Goal: Task Accomplishment & Management: Complete application form

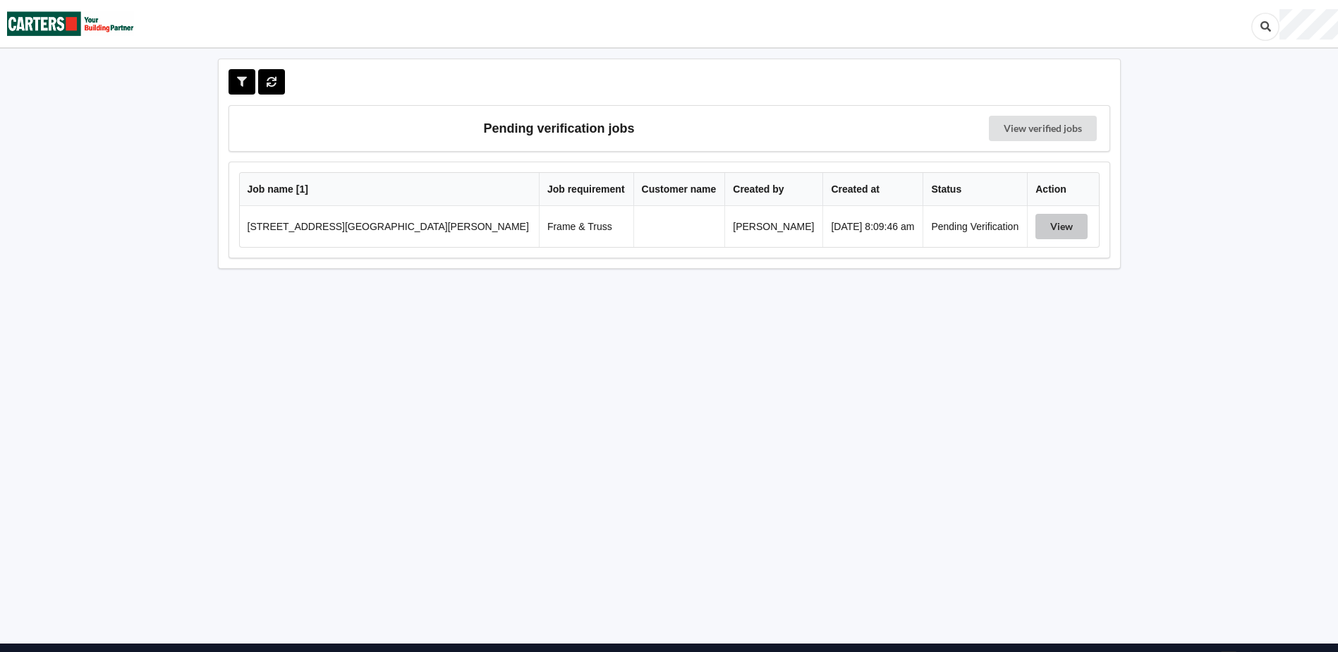
click at [1038, 236] on button "View" at bounding box center [1062, 226] width 52 height 25
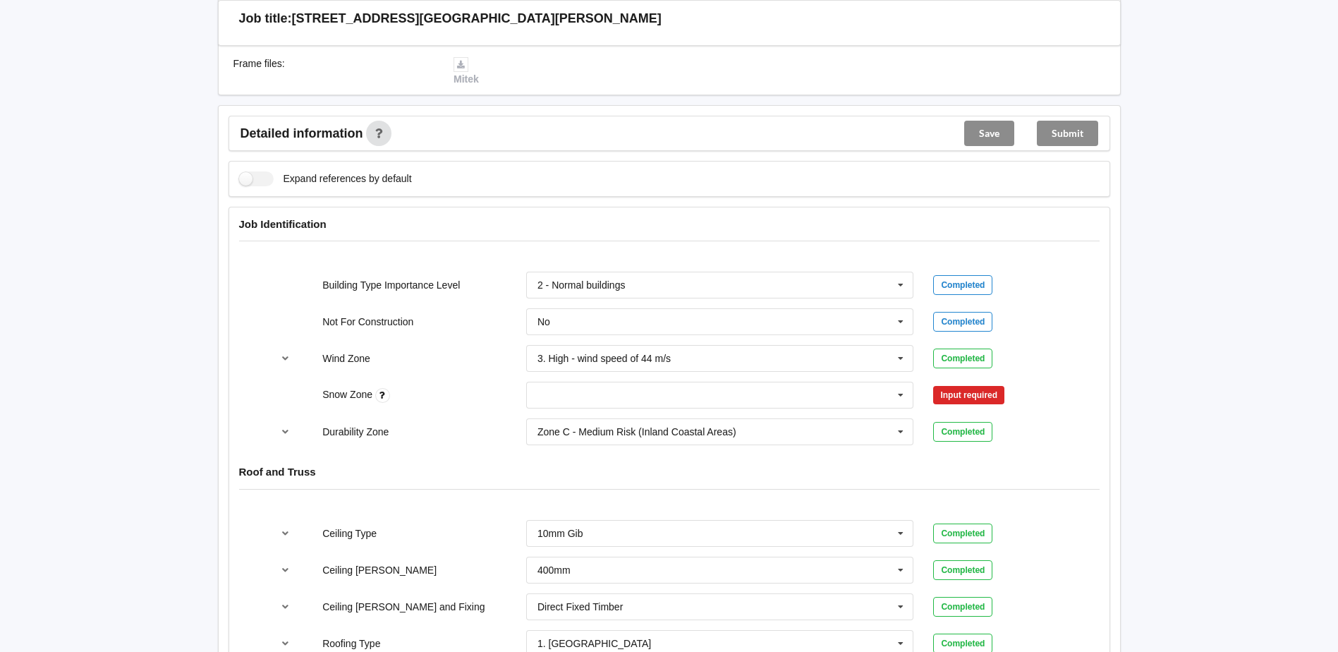
scroll to position [423, 0]
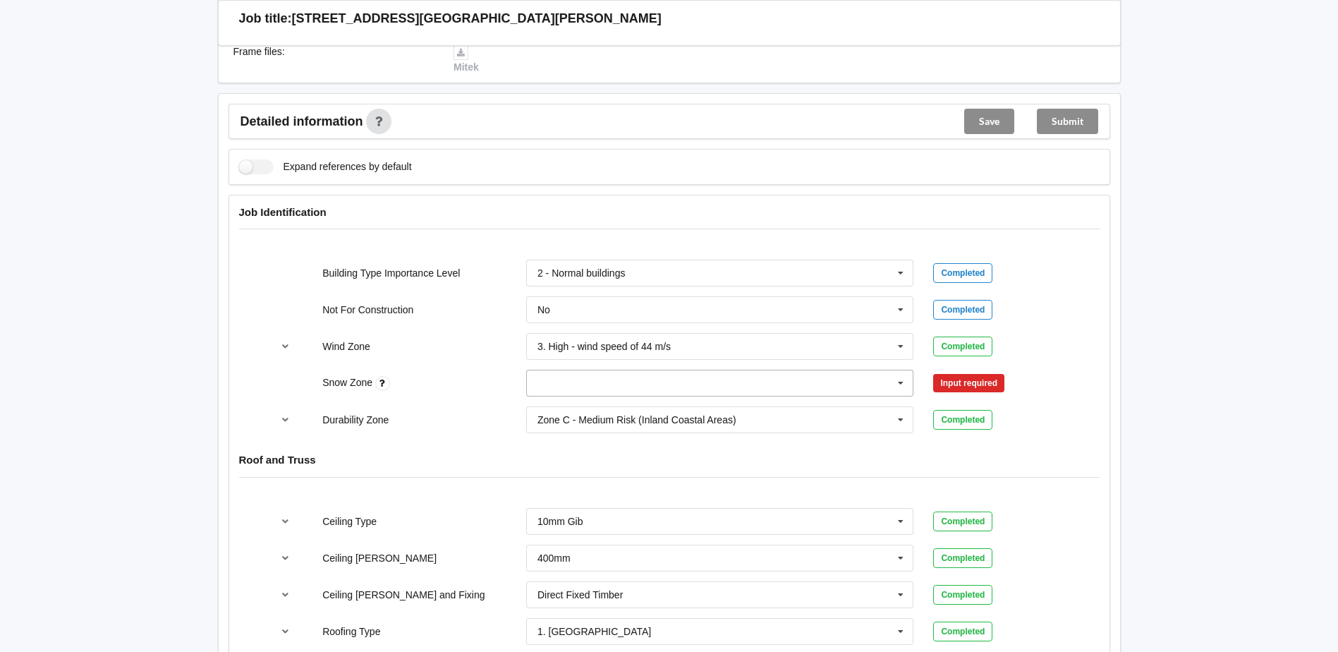
click at [542, 391] on input "text" at bounding box center [721, 382] width 387 height 25
click at [553, 408] on div "N0" at bounding box center [720, 409] width 387 height 26
click at [993, 389] on button "Confirm input" at bounding box center [975, 383] width 84 height 23
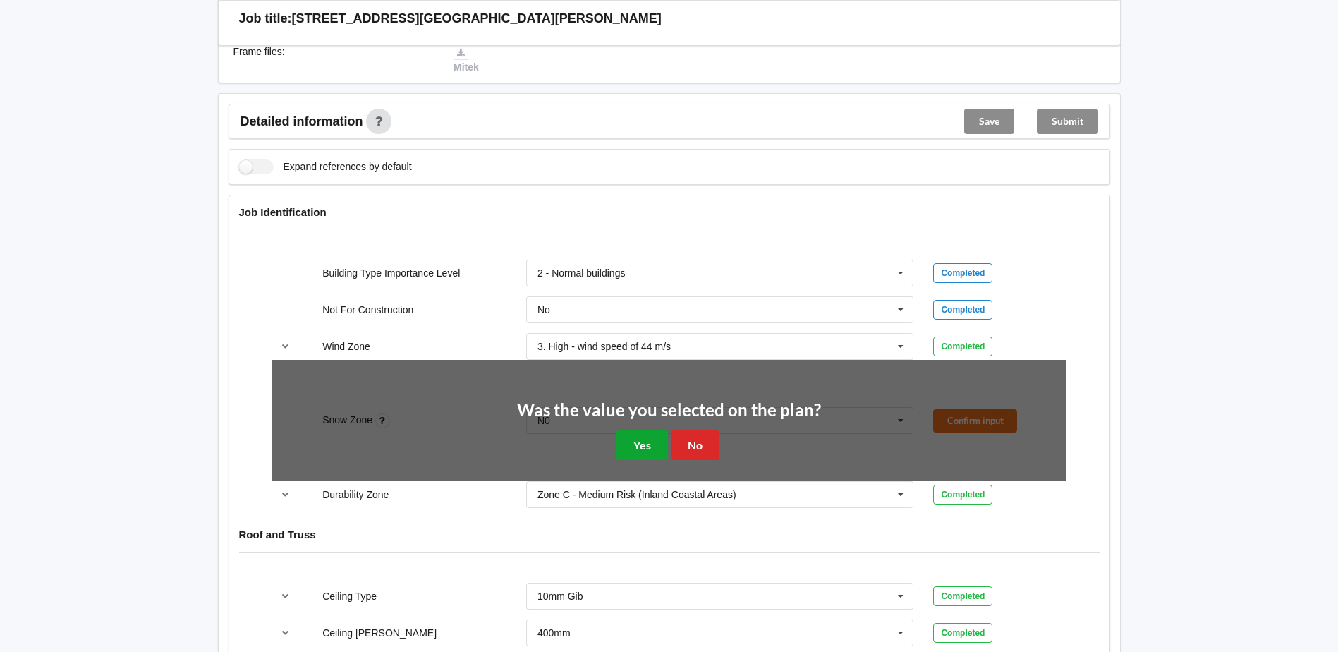
click at [649, 449] on button "Yes" at bounding box center [642, 444] width 51 height 29
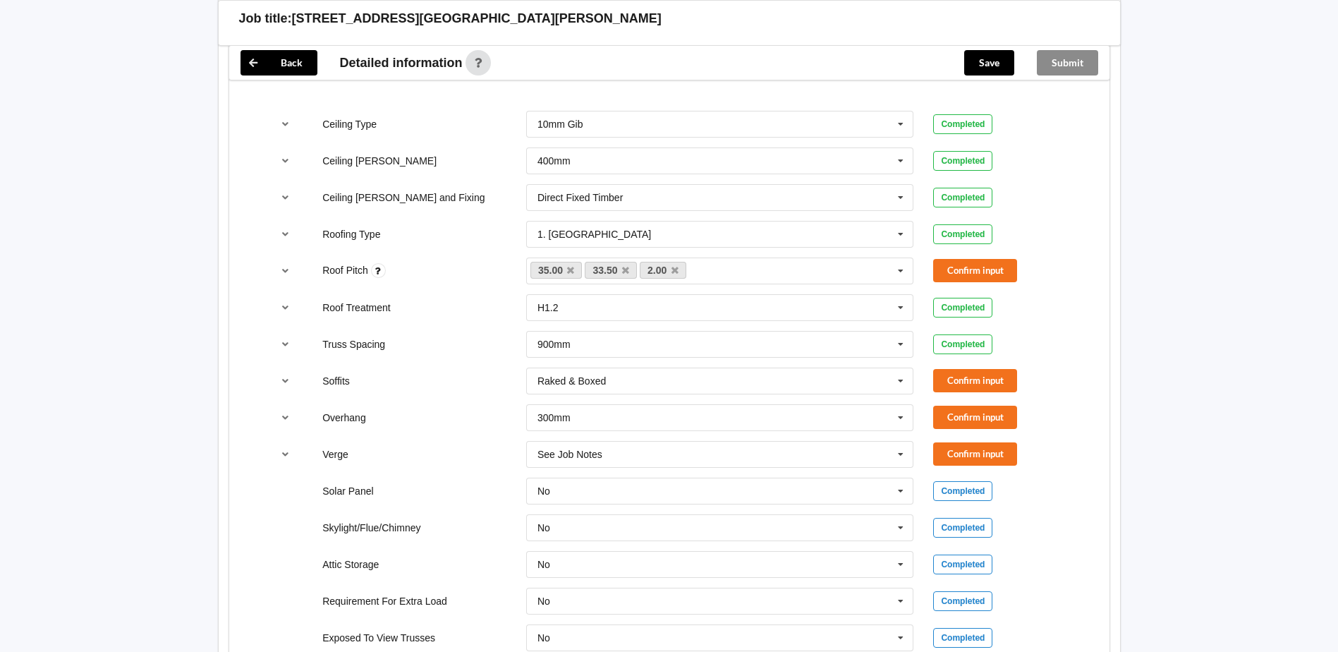
scroll to position [847, 0]
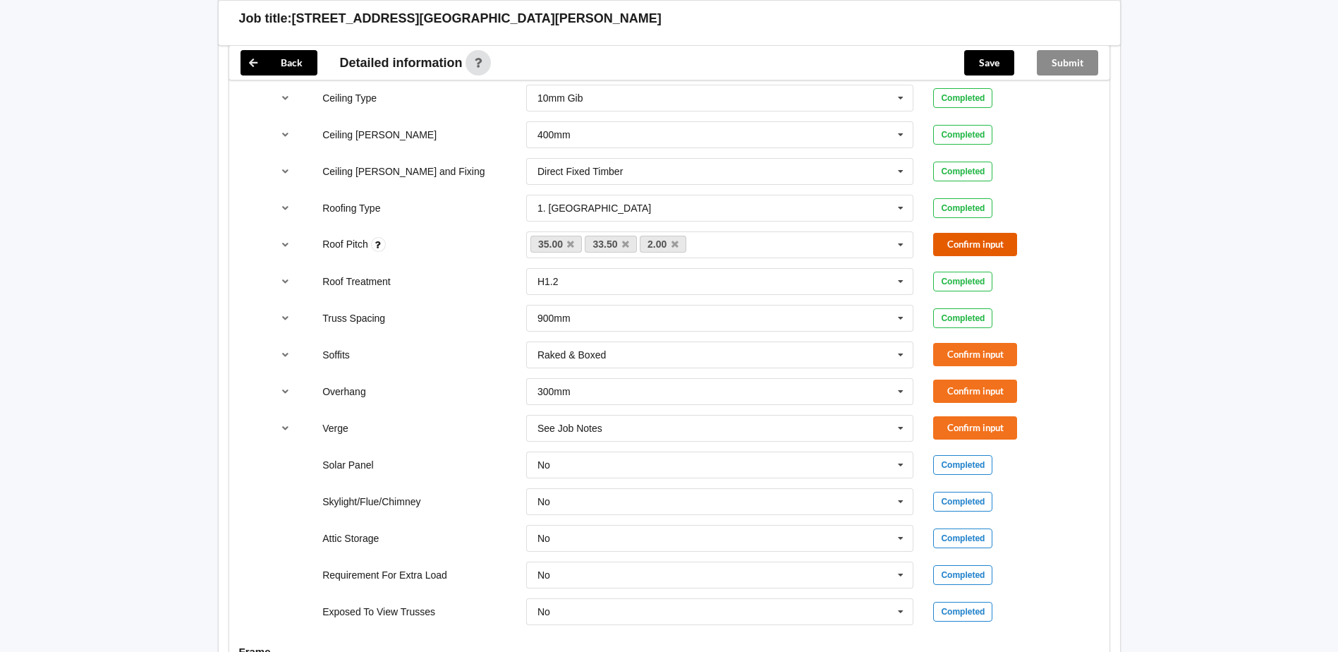
click at [993, 245] on button "Confirm input" at bounding box center [975, 244] width 84 height 23
click at [981, 361] on button "Confirm input" at bounding box center [975, 354] width 84 height 23
click at [1005, 396] on button "Confirm input" at bounding box center [975, 391] width 84 height 23
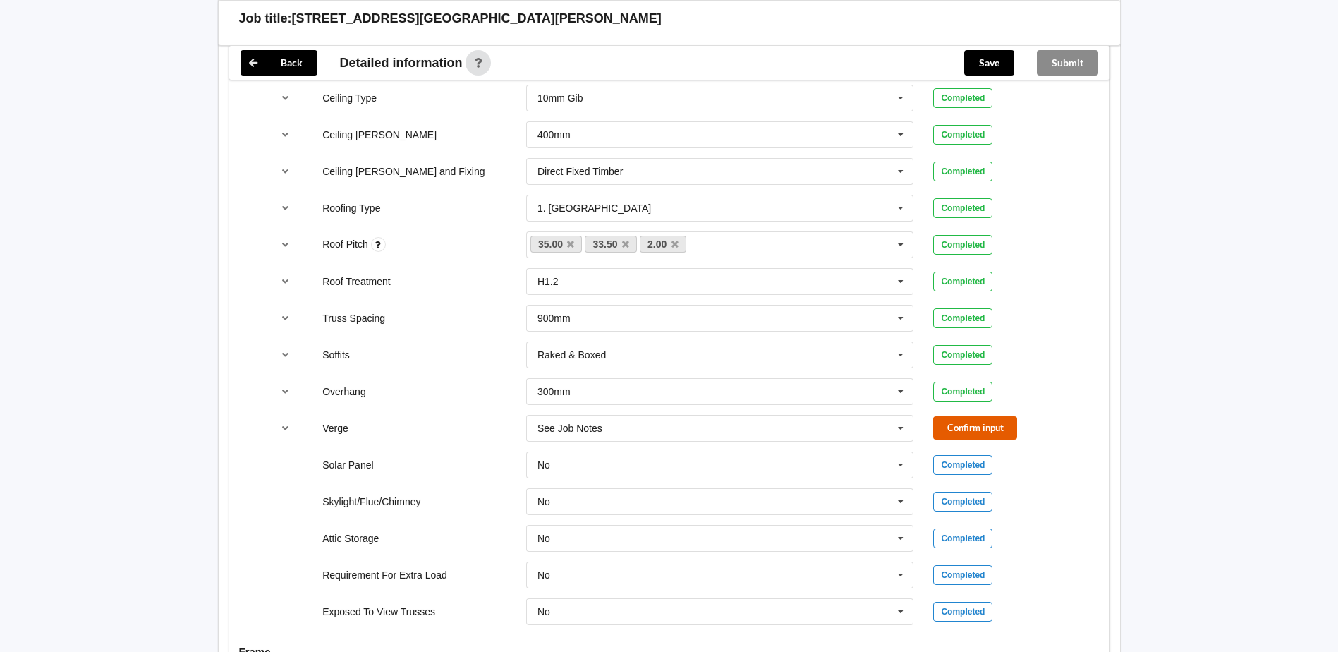
click at [966, 433] on button "Confirm input" at bounding box center [975, 427] width 84 height 23
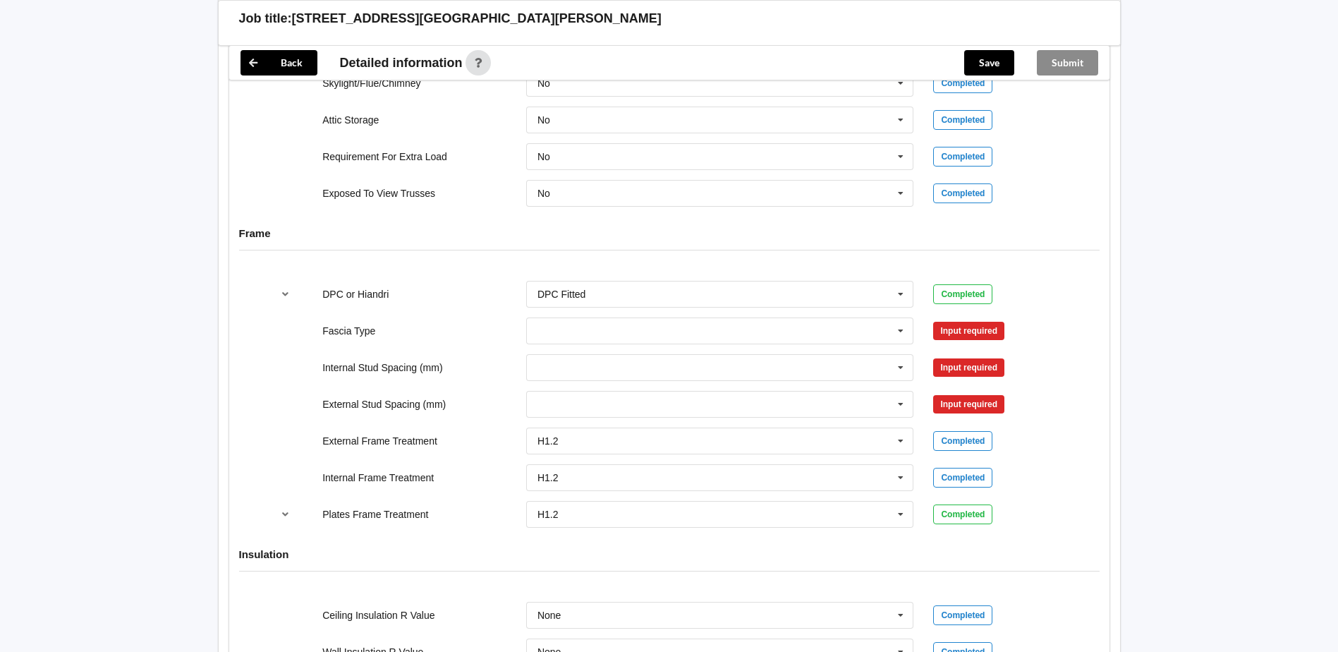
scroll to position [1270, 0]
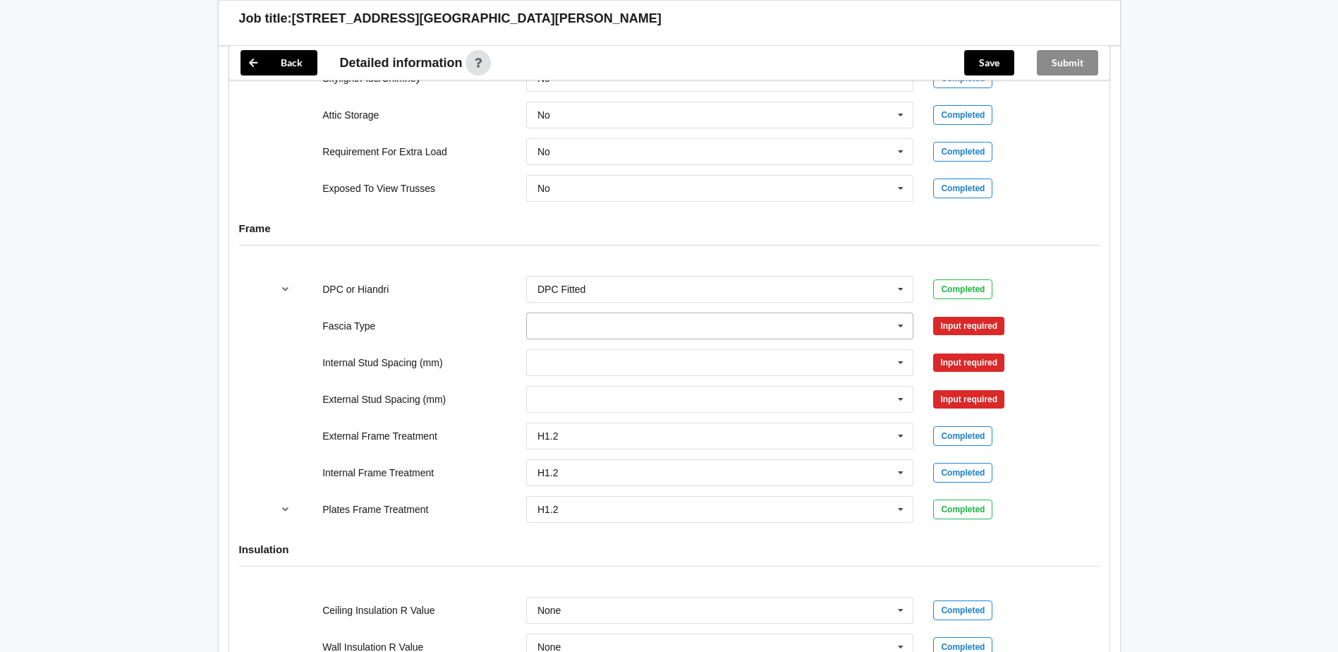
click at [555, 329] on input "text" at bounding box center [721, 325] width 387 height 25
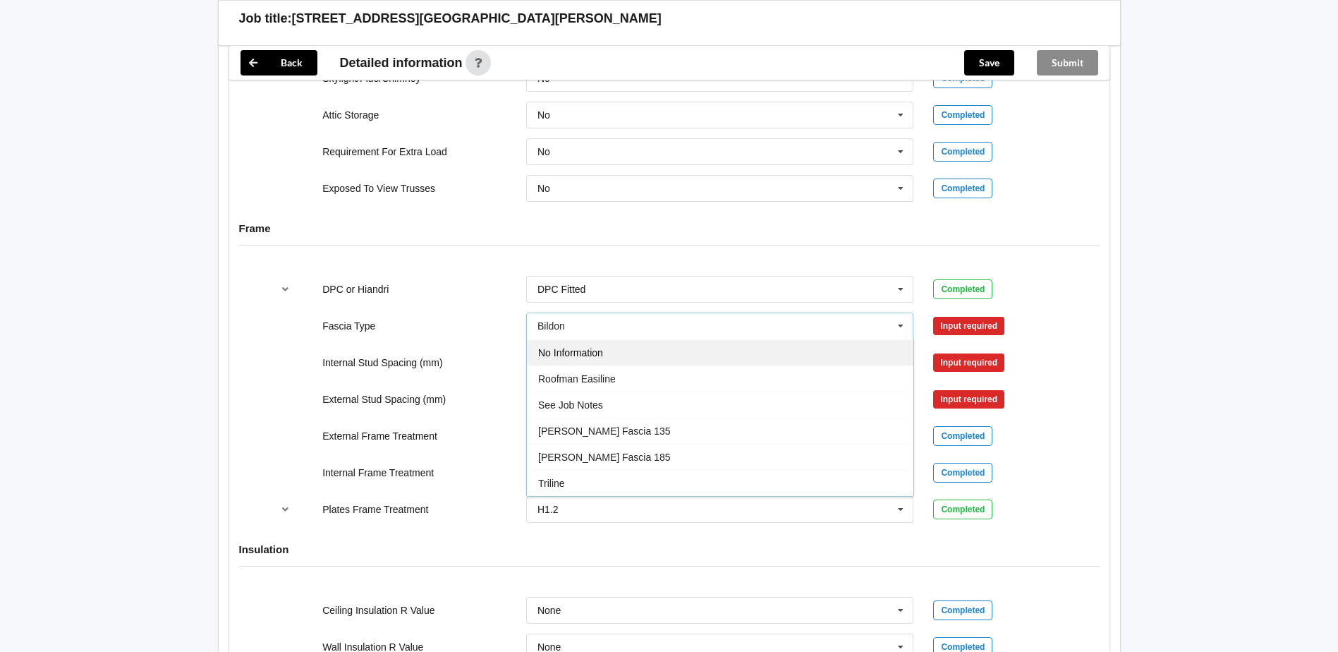
click at [604, 354] on div "No Information" at bounding box center [720, 352] width 387 height 26
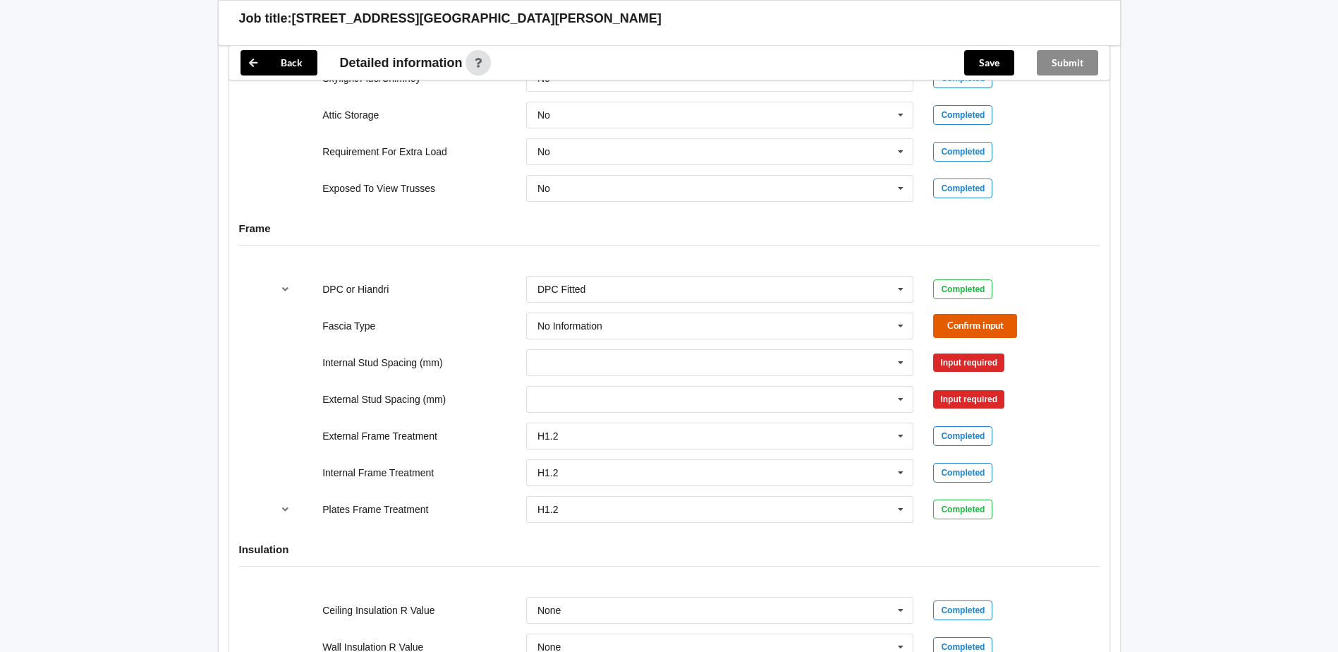
click at [976, 336] on button "Confirm input" at bounding box center [975, 325] width 84 height 23
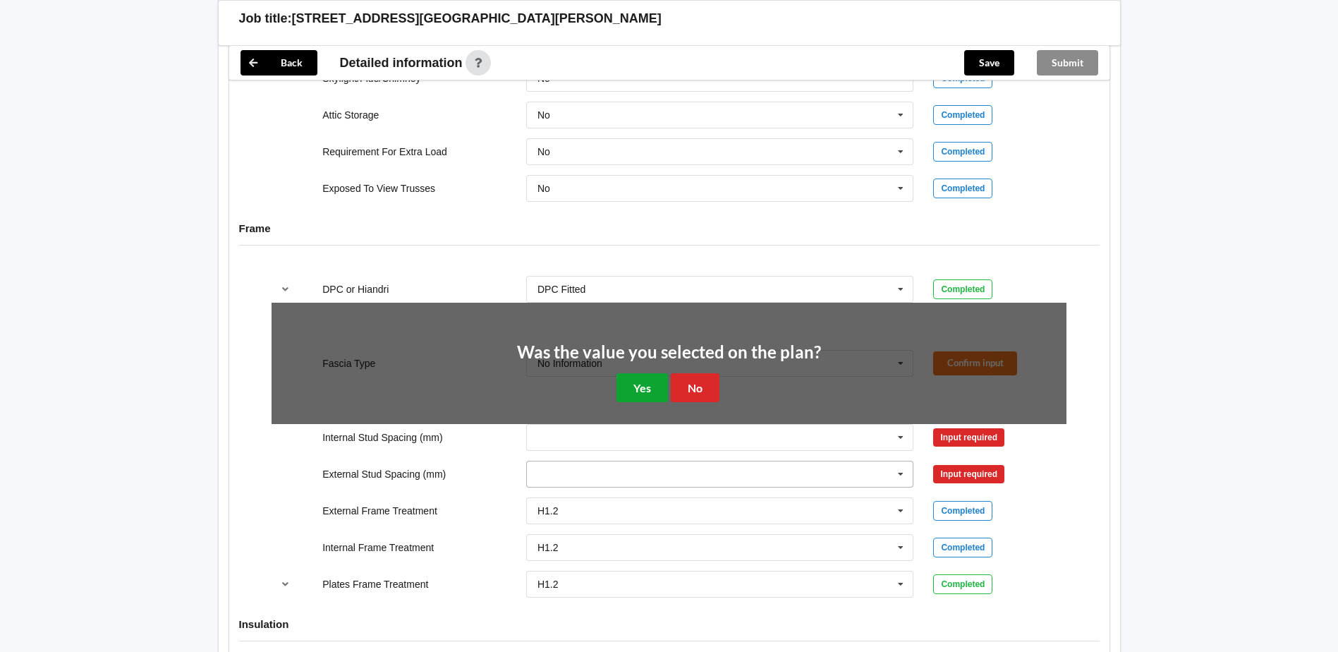
click at [645, 388] on button "Yes" at bounding box center [642, 387] width 51 height 29
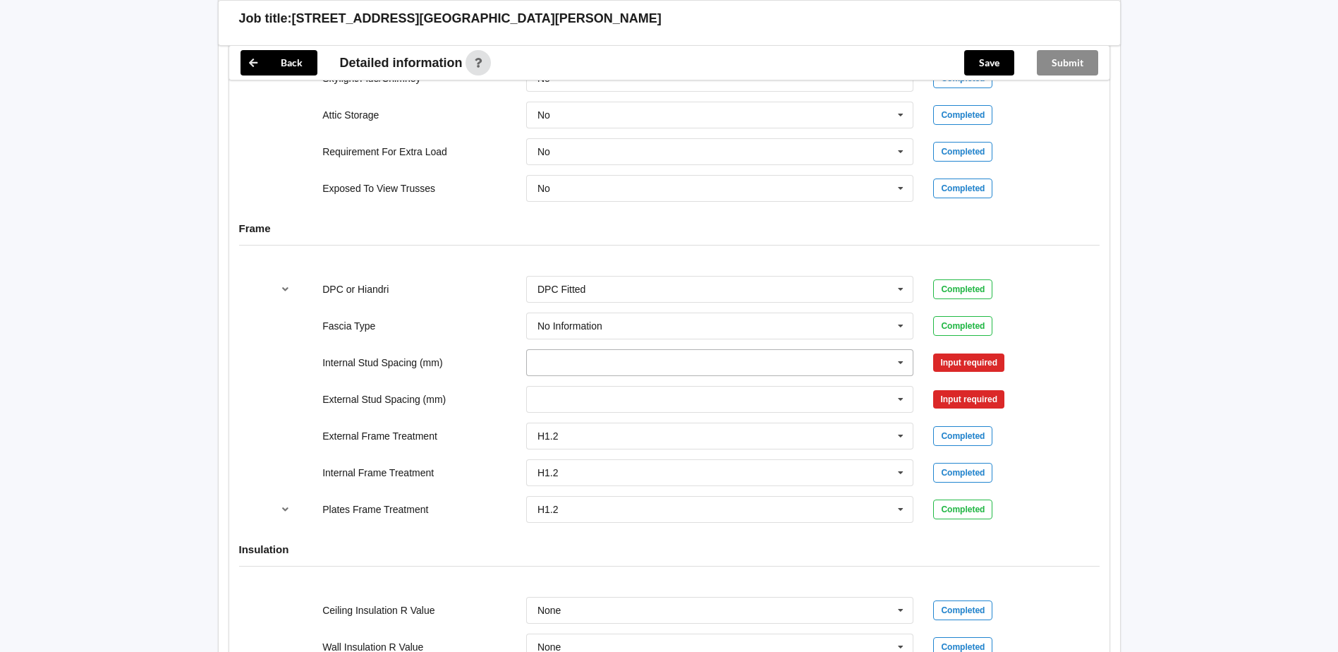
click at [626, 370] on input "text" at bounding box center [721, 362] width 387 height 25
click at [602, 519] on span "Multiple Values – See As Per Plan" at bounding box center [612, 519] width 149 height 11
click at [590, 399] on input "text" at bounding box center [721, 399] width 387 height 25
click at [995, 365] on button "Confirm input" at bounding box center [975, 362] width 84 height 23
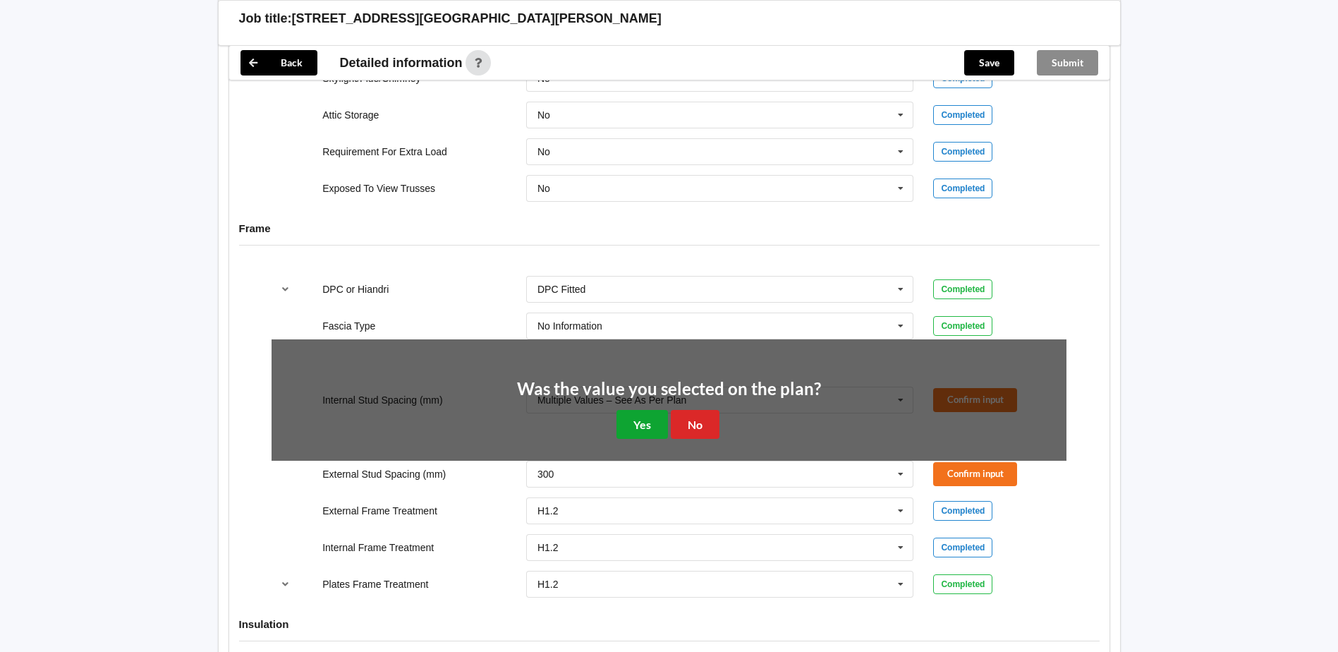
click at [639, 419] on button "Yes" at bounding box center [642, 424] width 51 height 29
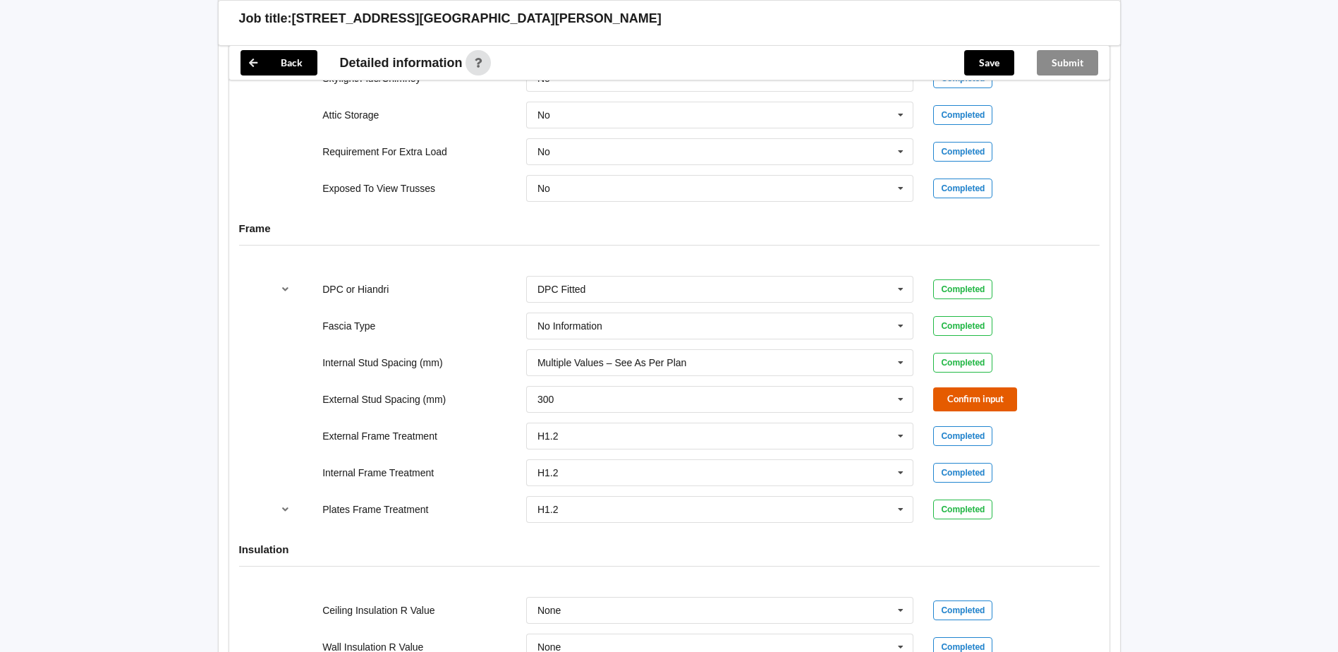
click at [983, 403] on button "Confirm input" at bounding box center [975, 398] width 84 height 23
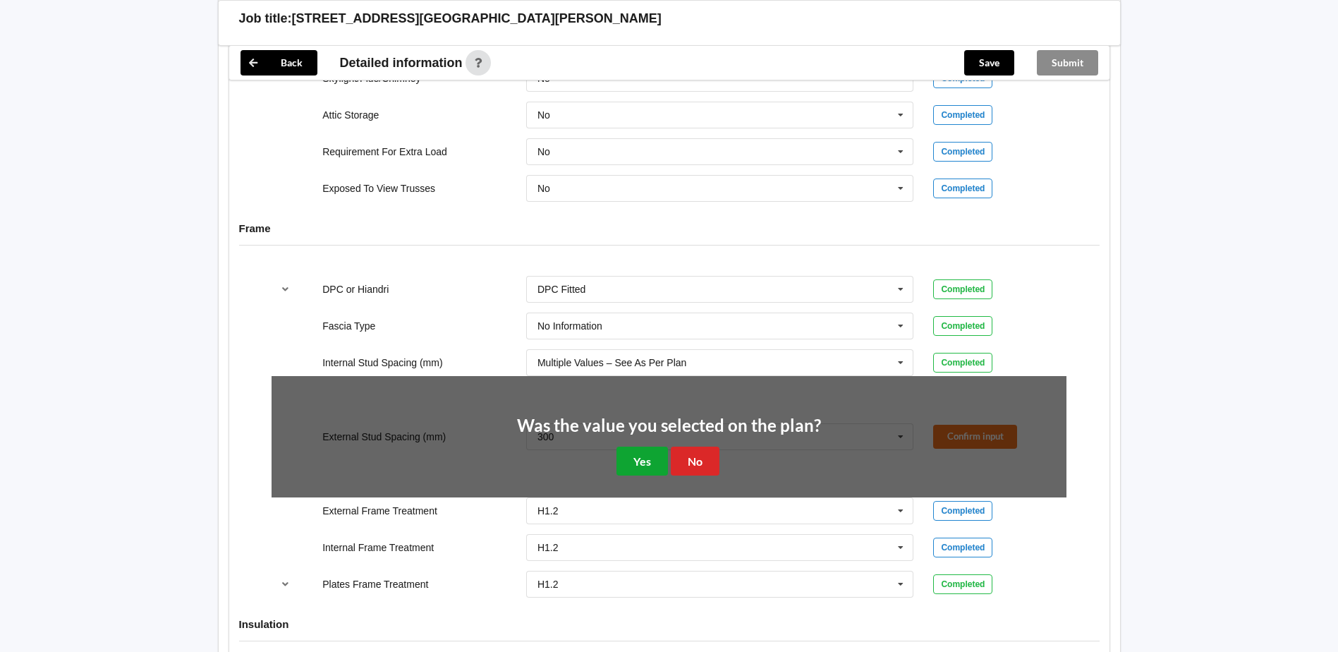
click at [647, 458] on button "Yes" at bounding box center [642, 461] width 51 height 29
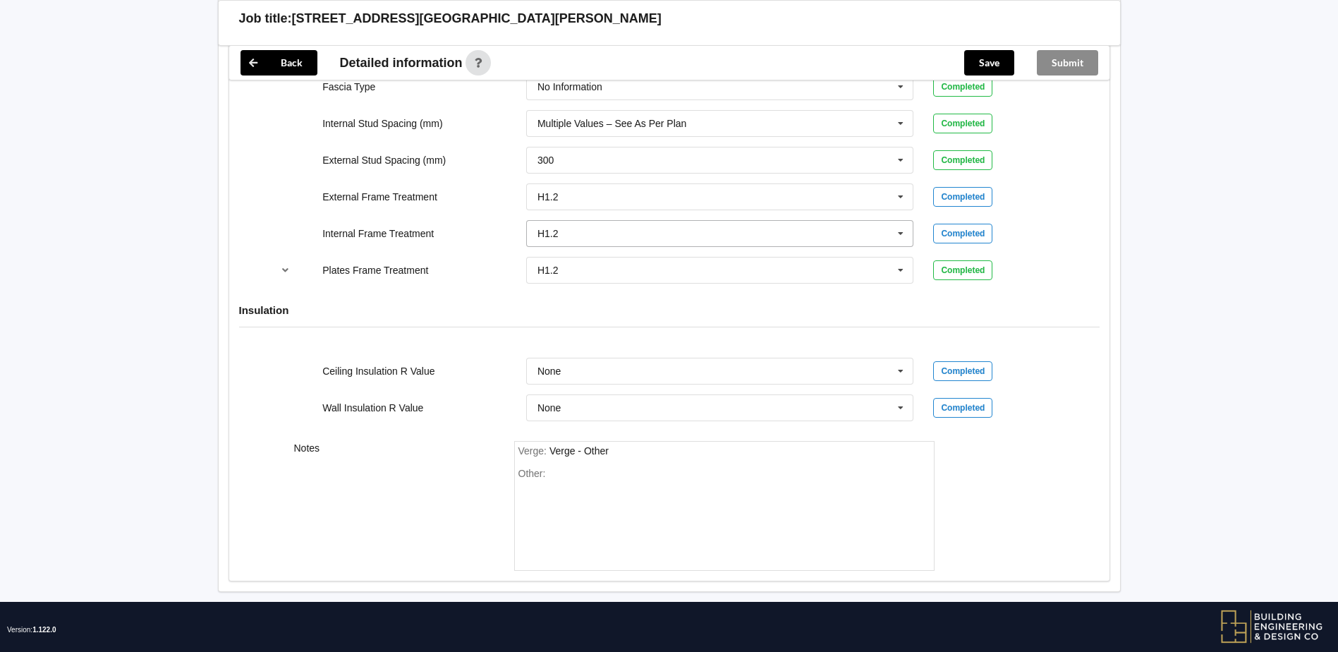
scroll to position [1529, 0]
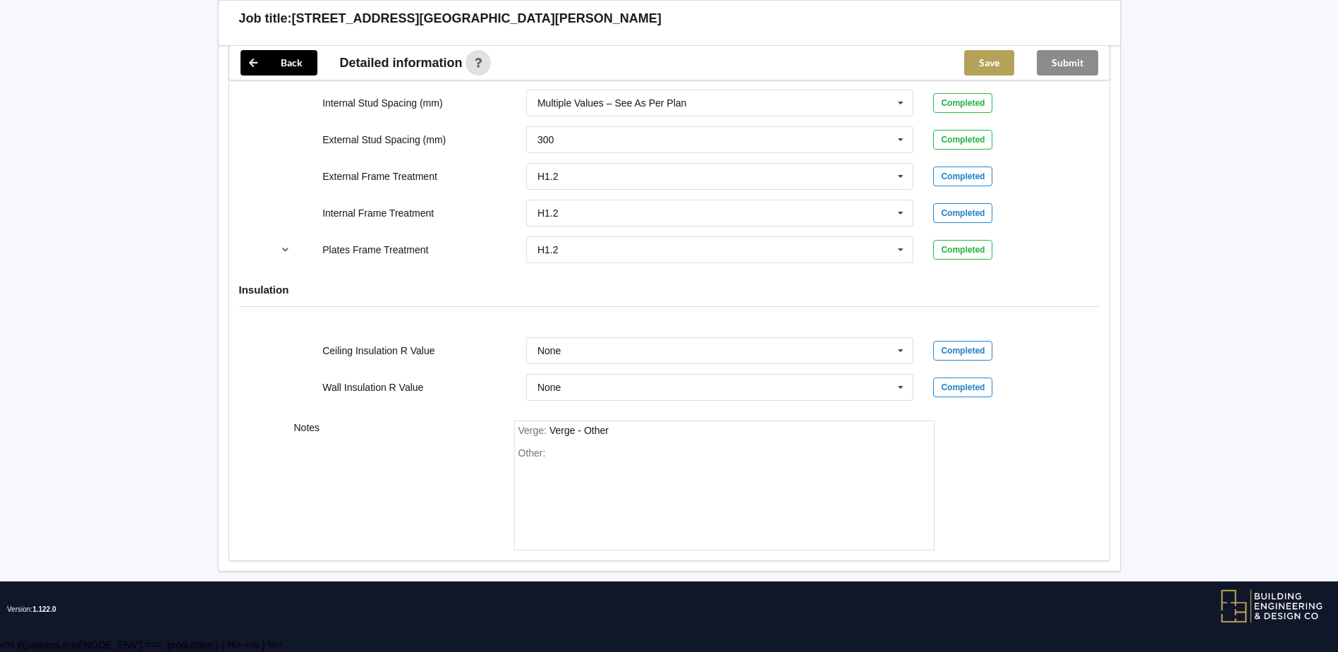
click at [1000, 67] on button "Save" at bounding box center [989, 62] width 50 height 25
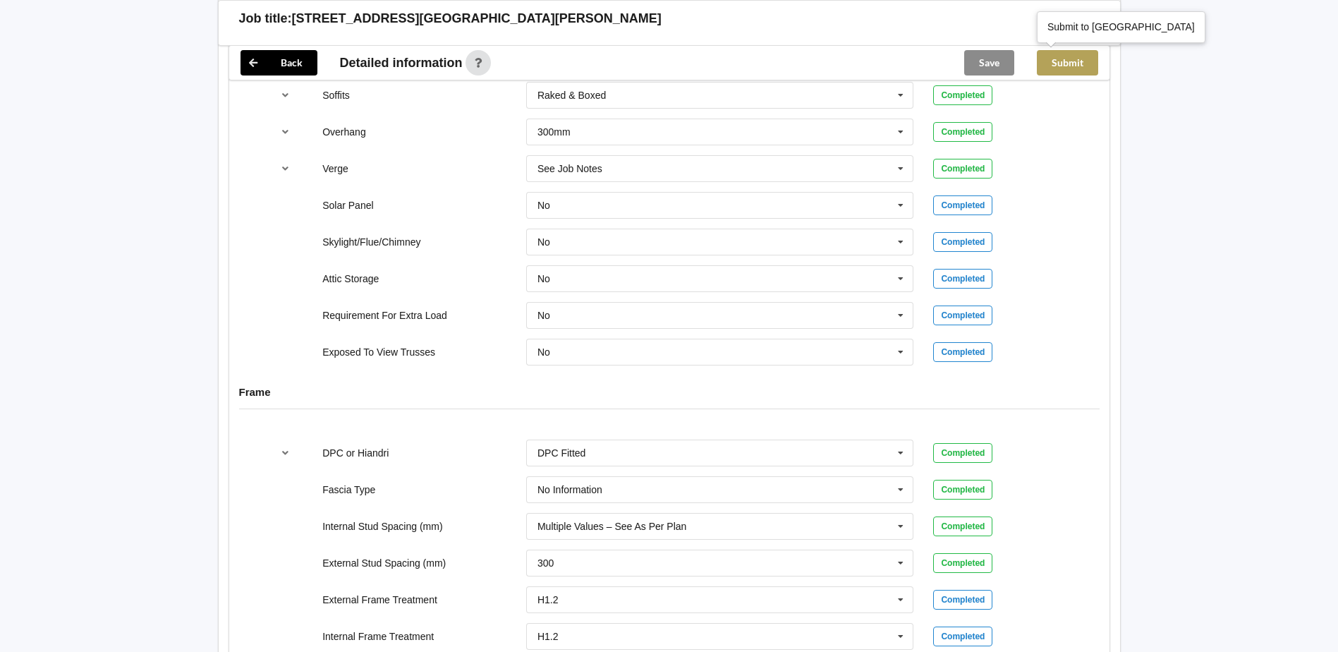
click at [1060, 56] on button "Submit" at bounding box center [1067, 62] width 61 height 25
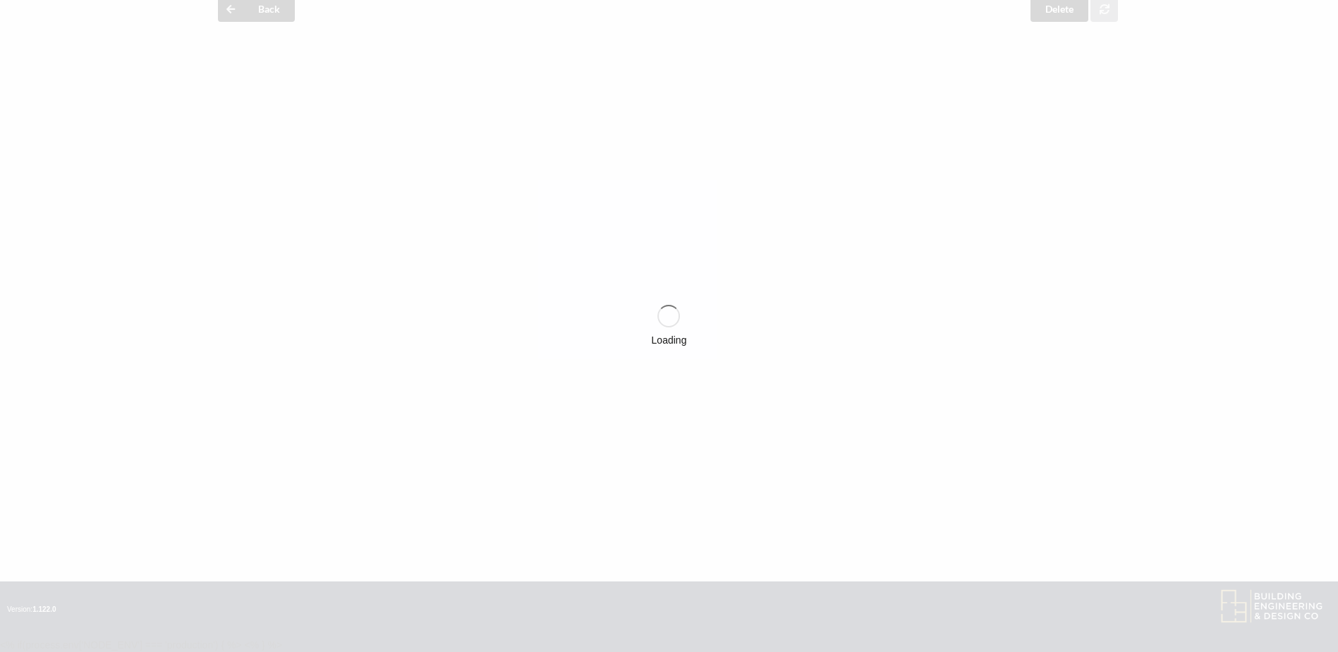
scroll to position [1041, 0]
